Goal: Task Accomplishment & Management: Manage account settings

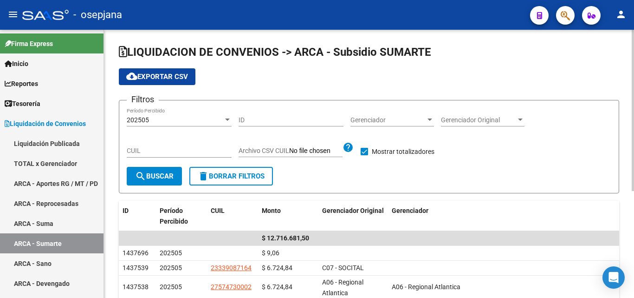
scroll to position [46, 0]
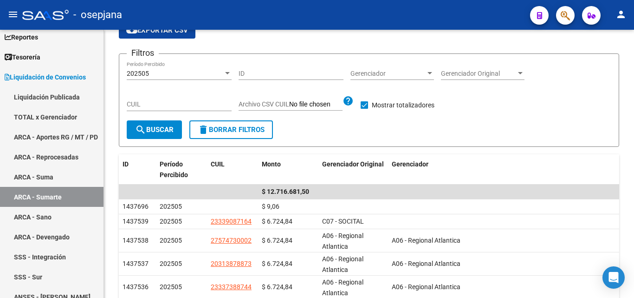
click at [571, 18] on button "button" at bounding box center [565, 15] width 19 height 19
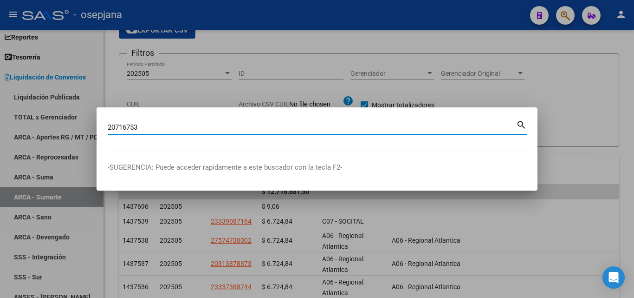
type input "20716753"
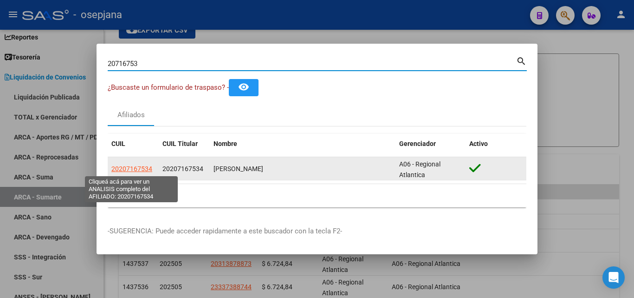
click at [135, 167] on span "20207167534" at bounding box center [131, 168] width 41 height 7
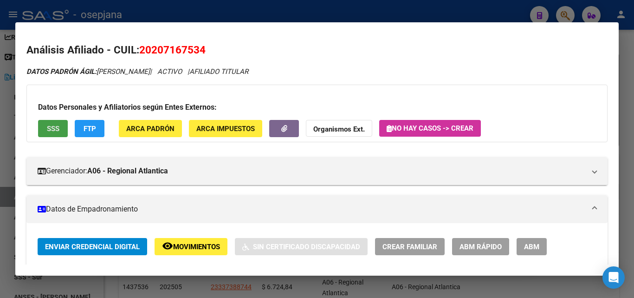
click at [59, 130] on span "SSS" at bounding box center [53, 128] width 13 height 8
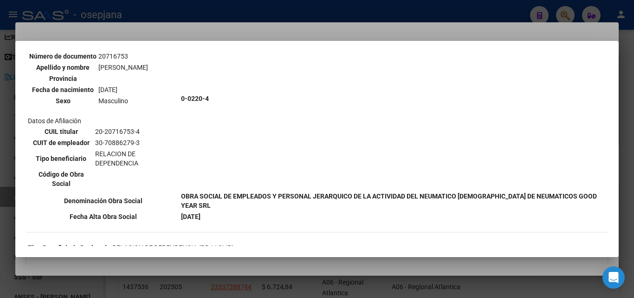
scroll to position [0, 0]
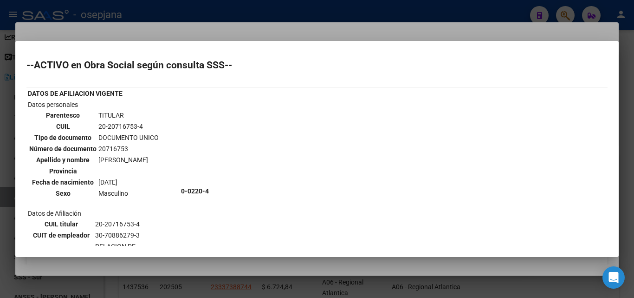
click at [306, 10] on div at bounding box center [317, 149] width 634 height 298
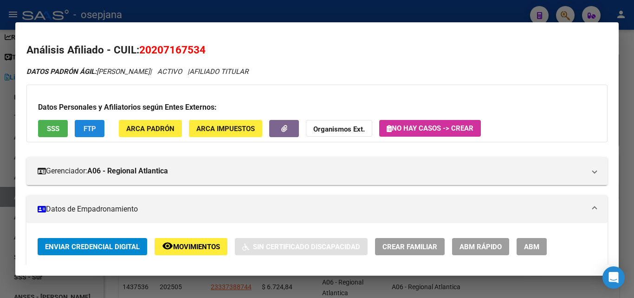
click at [92, 127] on span "FTP" at bounding box center [90, 128] width 13 height 8
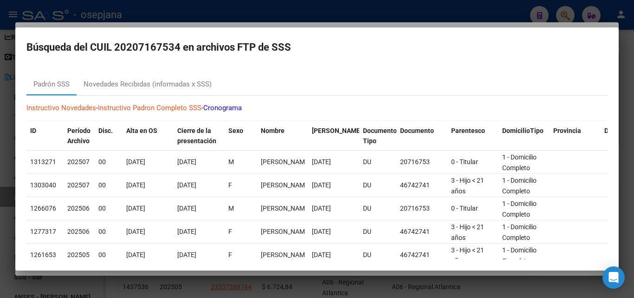
click at [161, 15] on div at bounding box center [317, 149] width 634 height 298
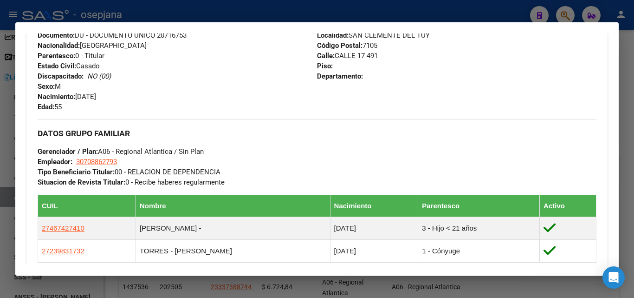
scroll to position [464, 0]
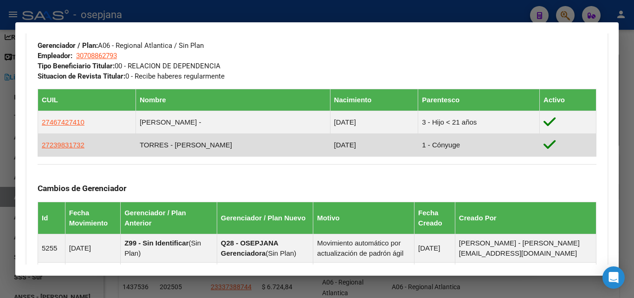
click at [452, 148] on td "1 - Cónyuge" at bounding box center [479, 145] width 122 height 23
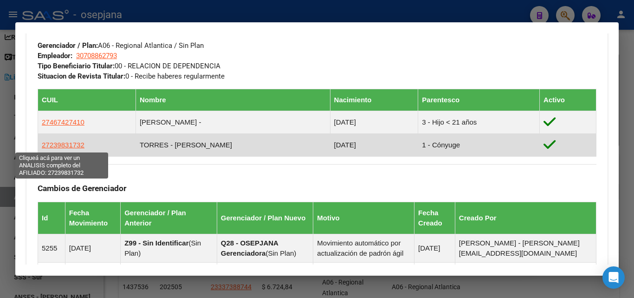
click at [69, 145] on span "27239831732" at bounding box center [63, 145] width 43 height 8
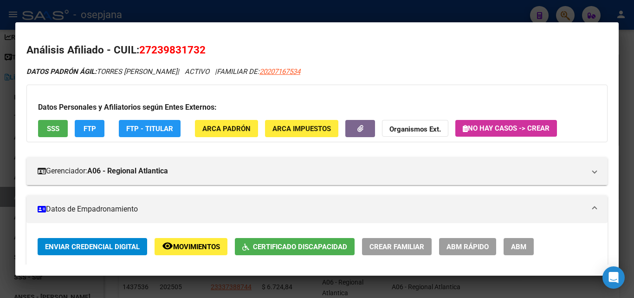
click at [194, 246] on span "Movimientos" at bounding box center [196, 246] width 47 height 8
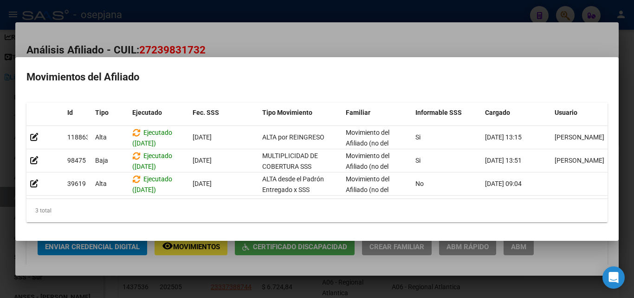
click at [252, 41] on div at bounding box center [317, 149] width 634 height 298
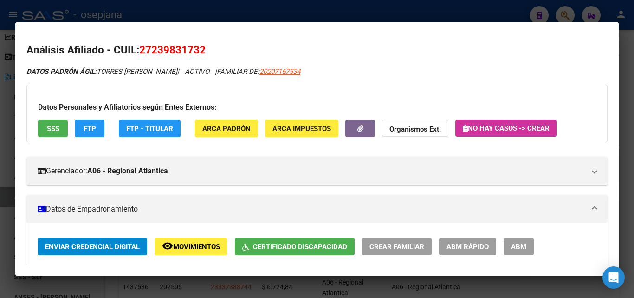
click at [93, 130] on span "FTP" at bounding box center [90, 128] width 13 height 8
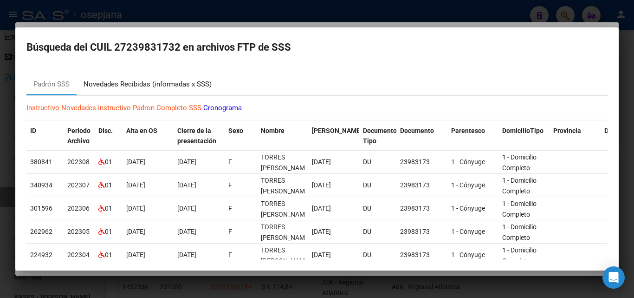
click at [168, 84] on div "Novedades Recibidas (informadas x SSS)" at bounding box center [148, 84] width 128 height 11
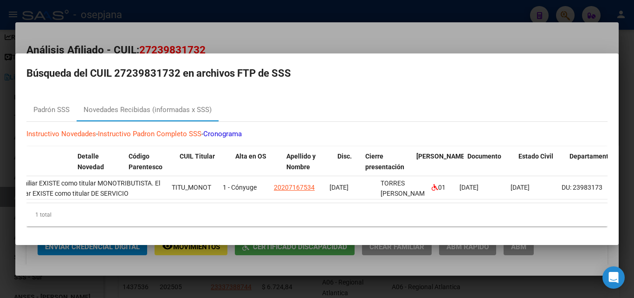
scroll to position [0, 0]
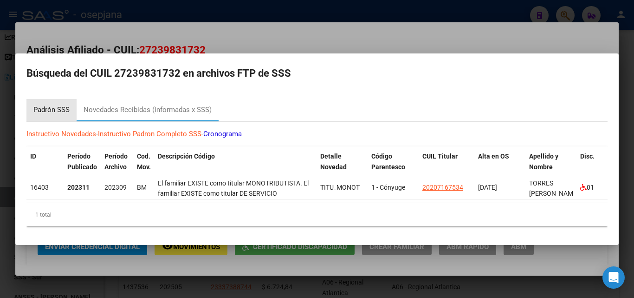
click at [47, 104] on div "Padrón SSS" at bounding box center [51, 109] width 36 height 11
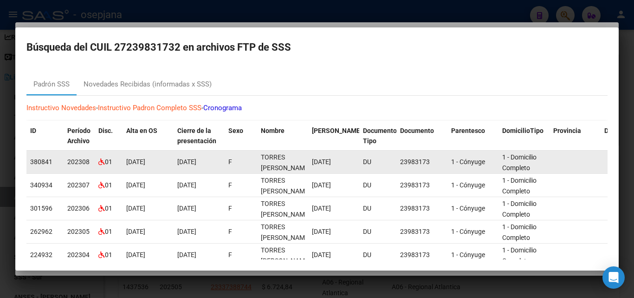
drag, startPoint x: 430, startPoint y: 163, endPoint x: 414, endPoint y: 163, distance: 16.7
click at [414, 163] on div "23983173" at bounding box center [422, 161] width 44 height 11
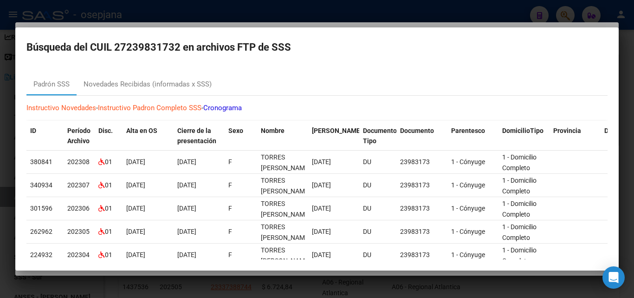
drag, startPoint x: 115, startPoint y: 46, endPoint x: 182, endPoint y: 48, distance: 66.4
click at [182, 48] on h2 "Búsqueda del CUIL 27239831732 en archivos FTP de SSS" at bounding box center [316, 48] width 581 height 18
copy h2 "27239831732"
click at [186, 6] on div at bounding box center [317, 149] width 634 height 298
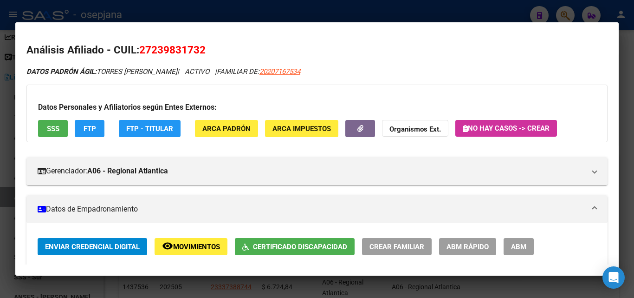
click at [50, 122] on button "SSS" at bounding box center [53, 128] width 30 height 17
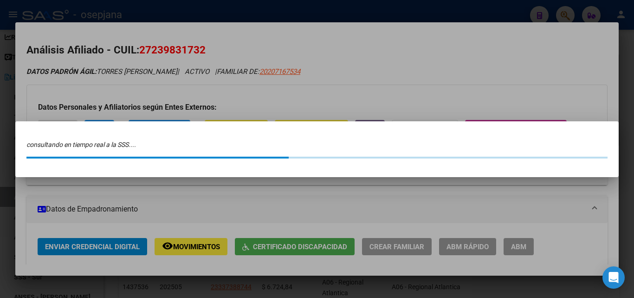
click at [255, 15] on div at bounding box center [317, 149] width 634 height 298
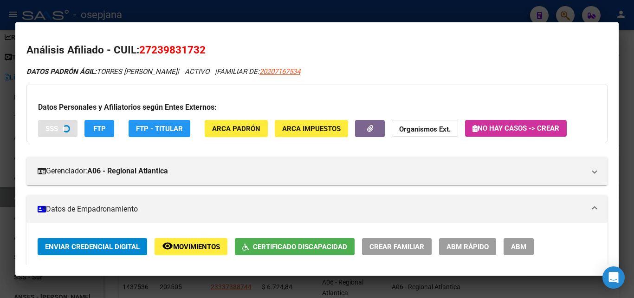
click at [260, 10] on div at bounding box center [317, 149] width 634 height 298
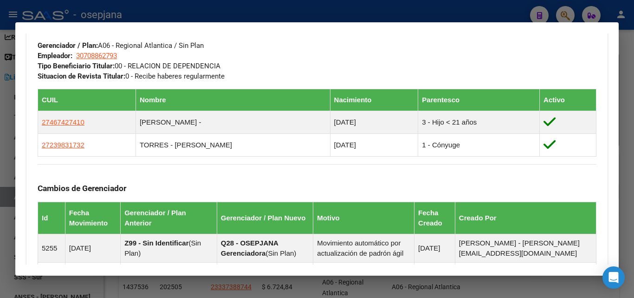
click at [258, 10] on div at bounding box center [317, 149] width 634 height 298
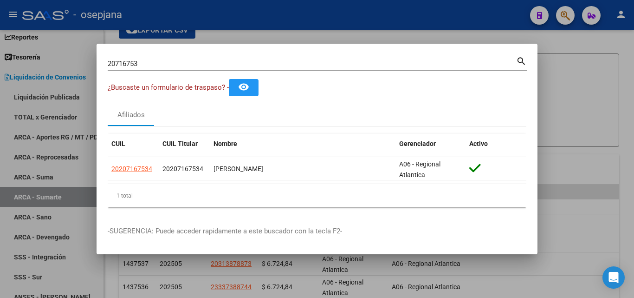
drag, startPoint x: 164, startPoint y: 68, endPoint x: 77, endPoint y: 50, distance: 89.7
click at [77, 50] on div "20716753 Buscar (apellido, dni, cuil, nro traspaso, cuit, obra social) search ¿…" at bounding box center [317, 149] width 634 height 298
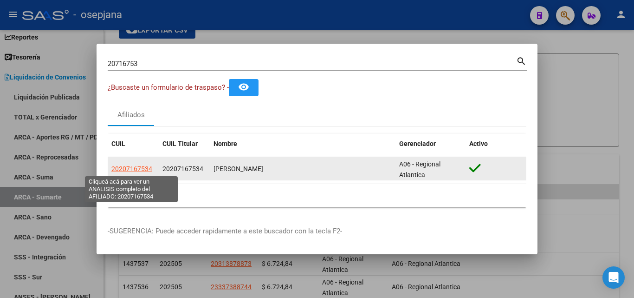
click at [134, 169] on span "20207167534" at bounding box center [131, 168] width 41 height 7
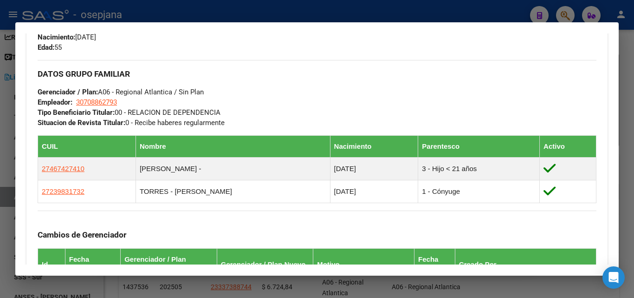
scroll to position [464, 0]
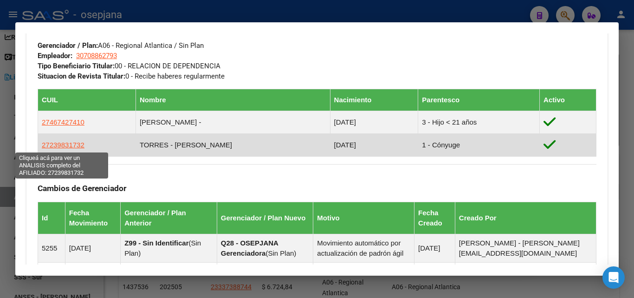
click at [71, 145] on span "27239831732" at bounding box center [63, 145] width 43 height 8
type textarea "27239831732"
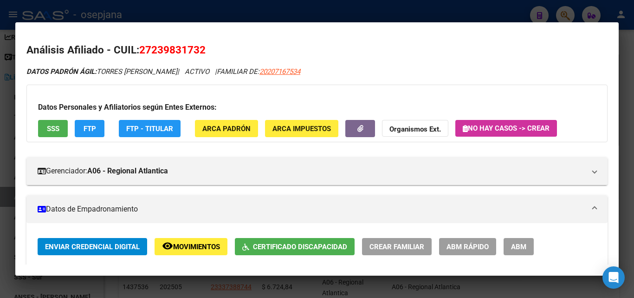
drag, startPoint x: 220, startPoint y: 51, endPoint x: 140, endPoint y: 50, distance: 79.4
click at [140, 50] on h2 "Análisis Afiliado - CUIL: 27239831732" at bounding box center [316, 50] width 581 height 16
copy span "27239831732"
click at [44, 127] on button "SSS" at bounding box center [53, 128] width 30 height 17
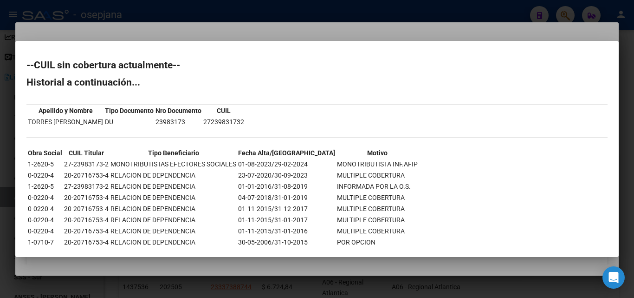
scroll to position [21, 0]
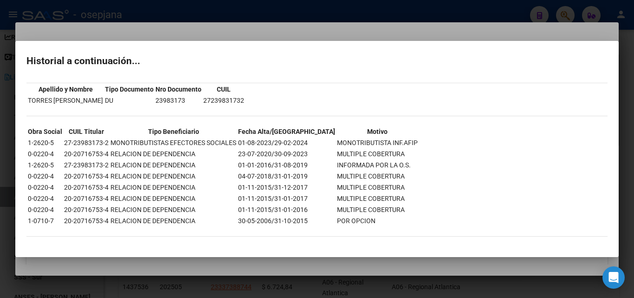
click at [293, 31] on div at bounding box center [317, 149] width 634 height 298
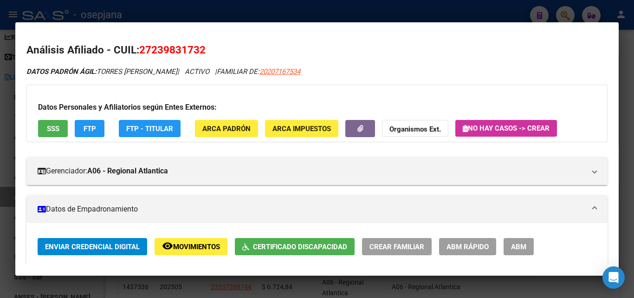
click at [84, 129] on span "FTP" at bounding box center [90, 128] width 13 height 8
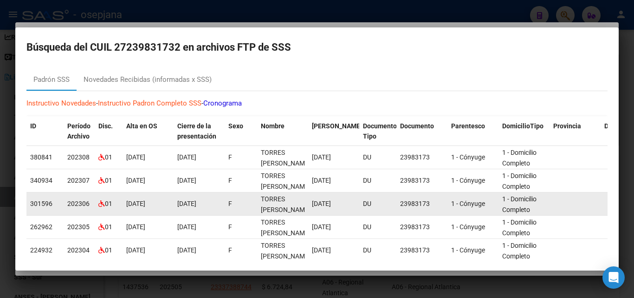
scroll to position [0, 0]
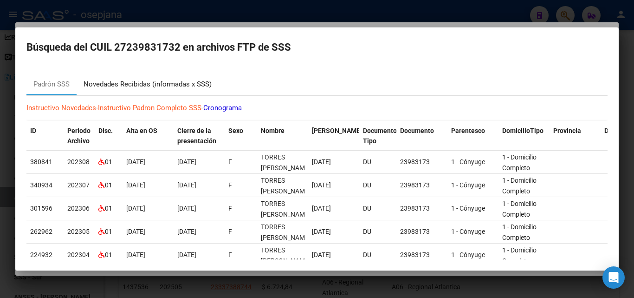
click at [178, 83] on div "Novedades Recibidas (informadas x SSS)" at bounding box center [148, 84] width 128 height 11
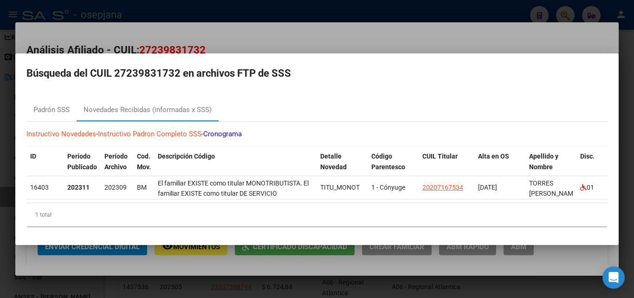
click at [250, 17] on div at bounding box center [317, 149] width 634 height 298
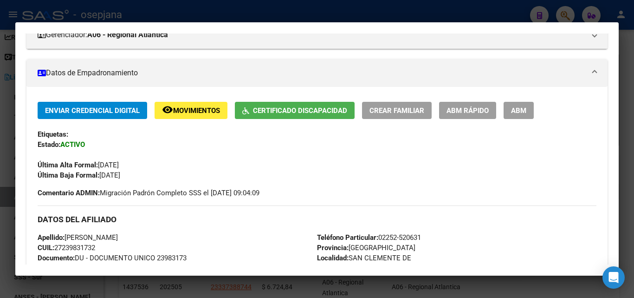
scroll to position [186, 0]
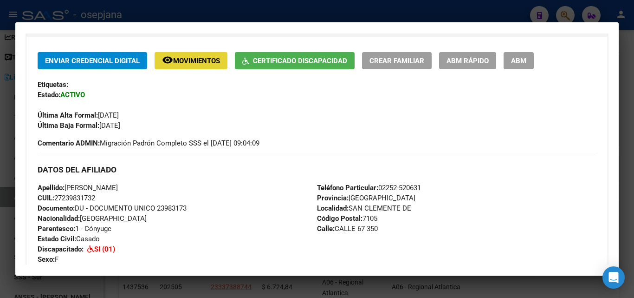
click at [209, 58] on span "Movimientos" at bounding box center [196, 61] width 47 height 8
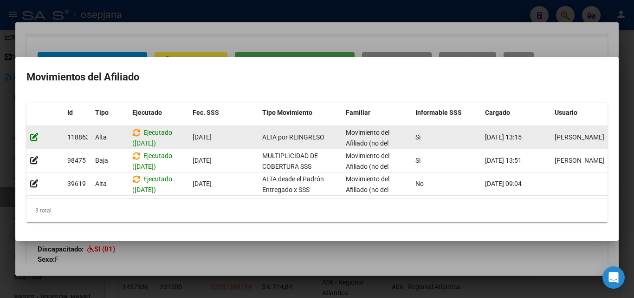
click at [33, 133] on icon at bounding box center [34, 136] width 8 height 9
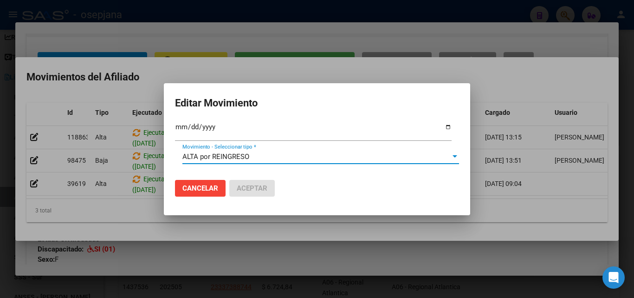
click at [455, 155] on div at bounding box center [455, 156] width 5 height 2
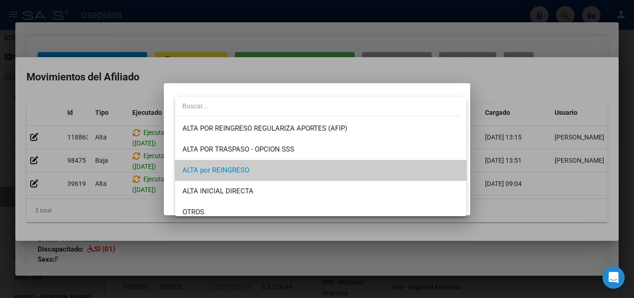
scroll to position [14, 0]
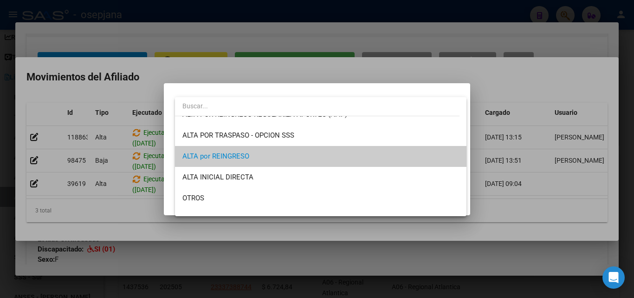
click at [455, 155] on mat-option "ALTA por REINGRESO" at bounding box center [321, 156] width 292 height 21
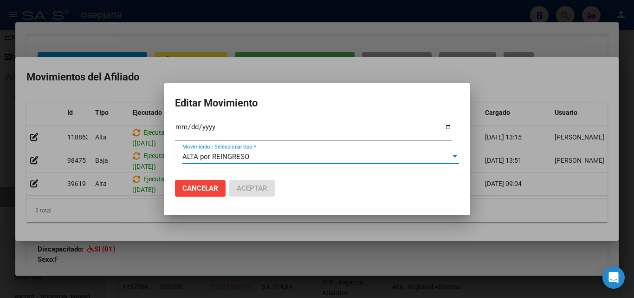
click at [405, 54] on div at bounding box center [317, 149] width 634 height 298
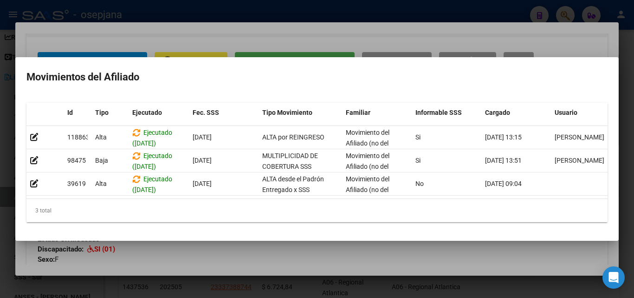
click at [325, 41] on div at bounding box center [317, 149] width 634 height 298
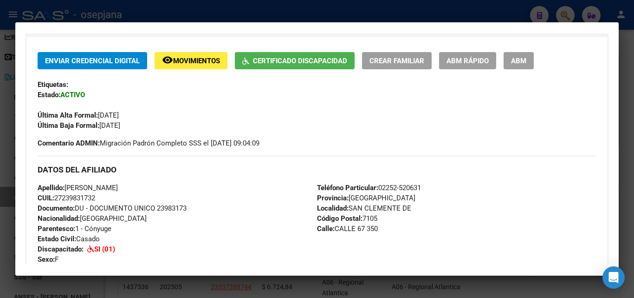
click at [466, 58] on span "ABM Rápido" at bounding box center [468, 61] width 42 height 8
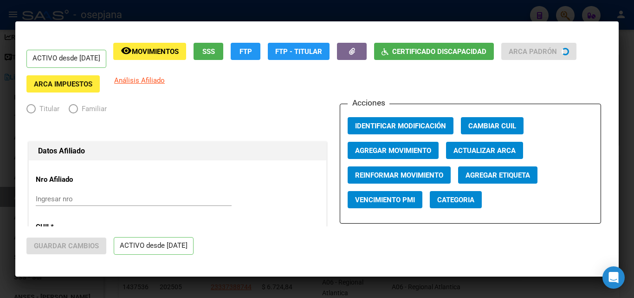
radio input "true"
type input "30-70886279-3"
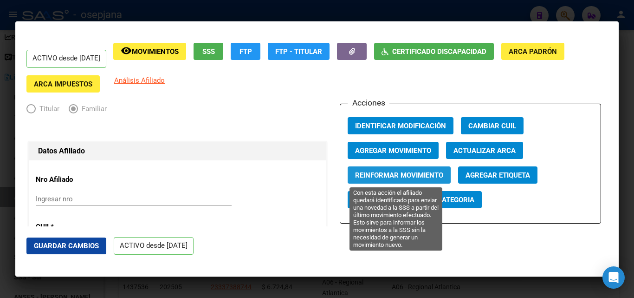
click at [423, 175] on span "Reinformar Movimiento" at bounding box center [399, 175] width 88 height 8
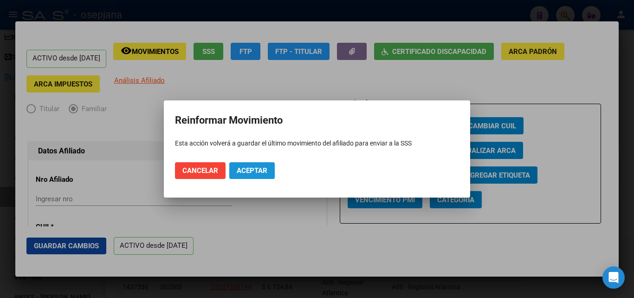
click at [238, 167] on span "Aceptar" at bounding box center [252, 170] width 31 height 8
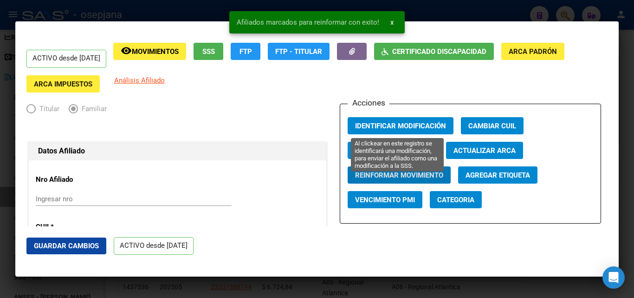
click at [423, 122] on span "Identificar Modificación" at bounding box center [400, 126] width 91 height 8
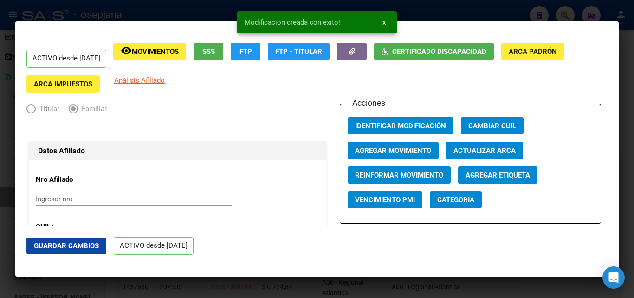
click at [97, 19] on div at bounding box center [317, 149] width 634 height 298
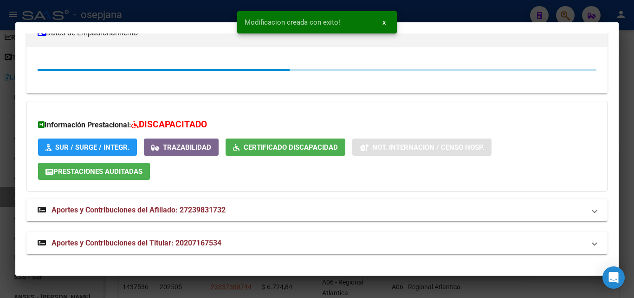
scroll to position [186, 0]
